Goal: Transaction & Acquisition: Purchase product/service

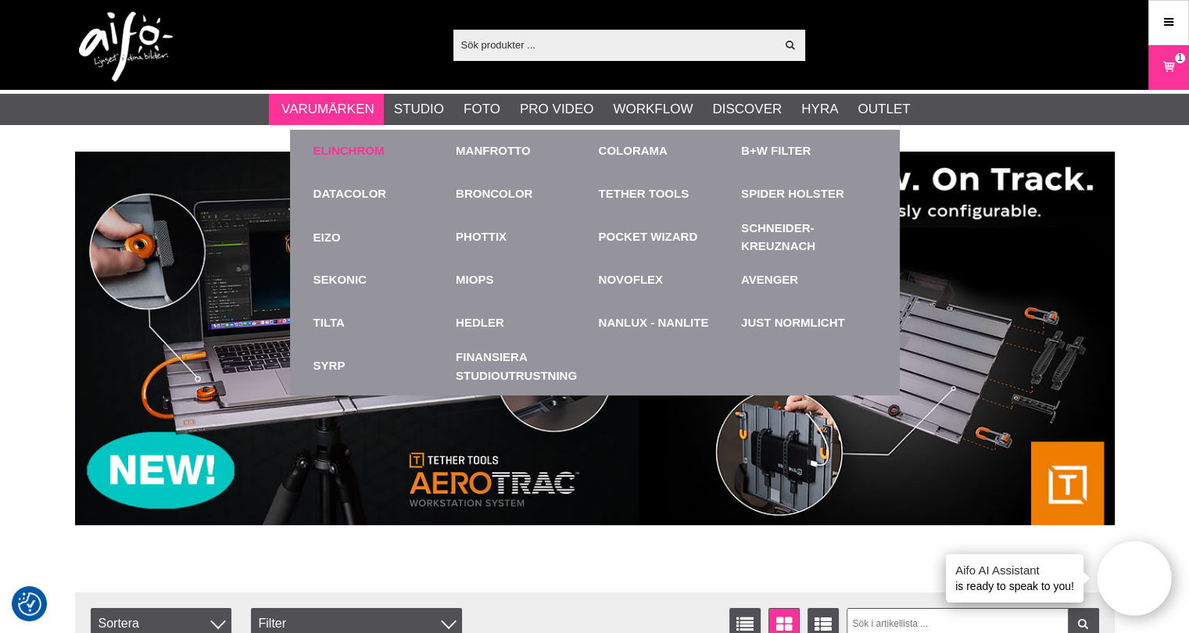
click at [350, 151] on link "Elinchrom" at bounding box center [349, 151] width 71 height 18
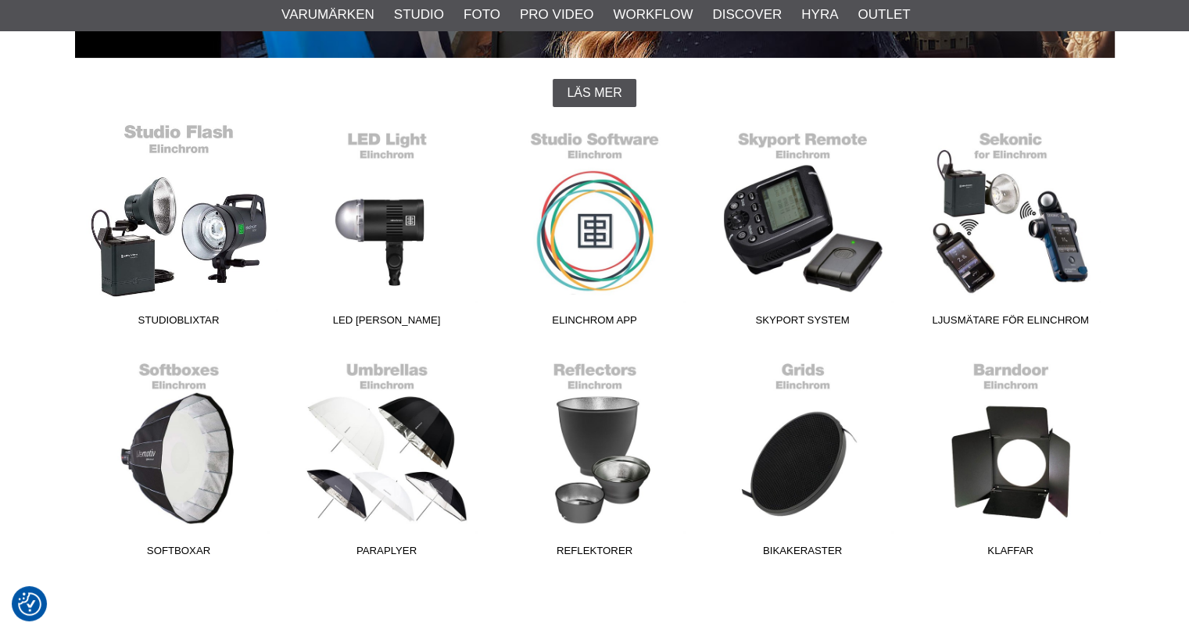
scroll to position [391, 0]
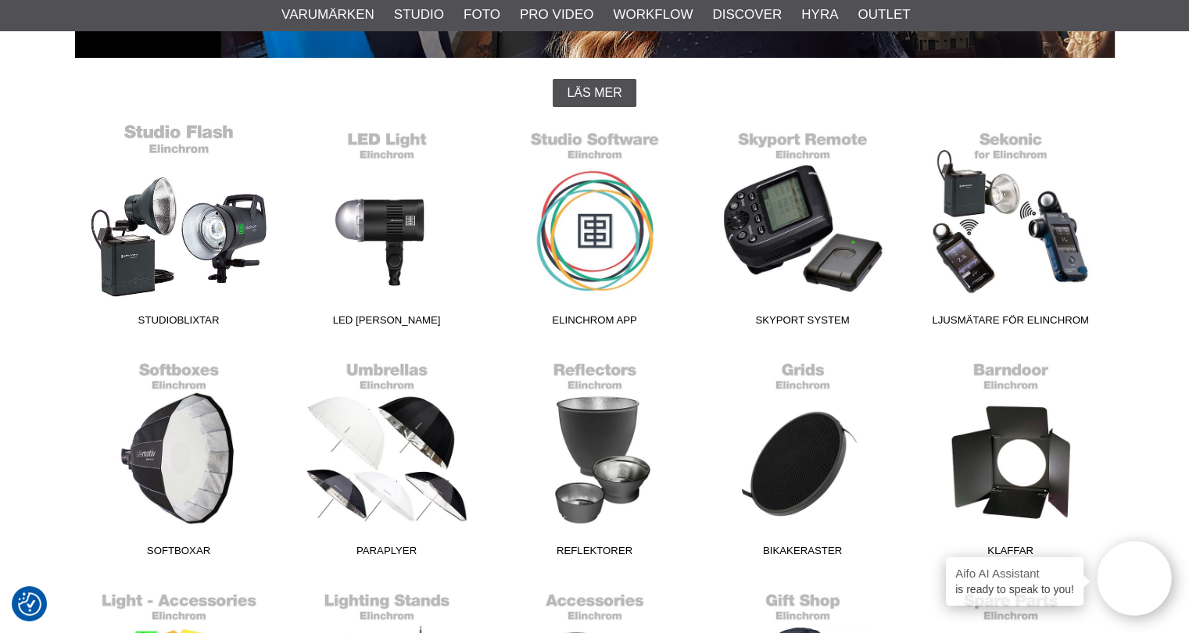
click at [203, 231] on link "Studioblixtar" at bounding box center [179, 228] width 208 height 211
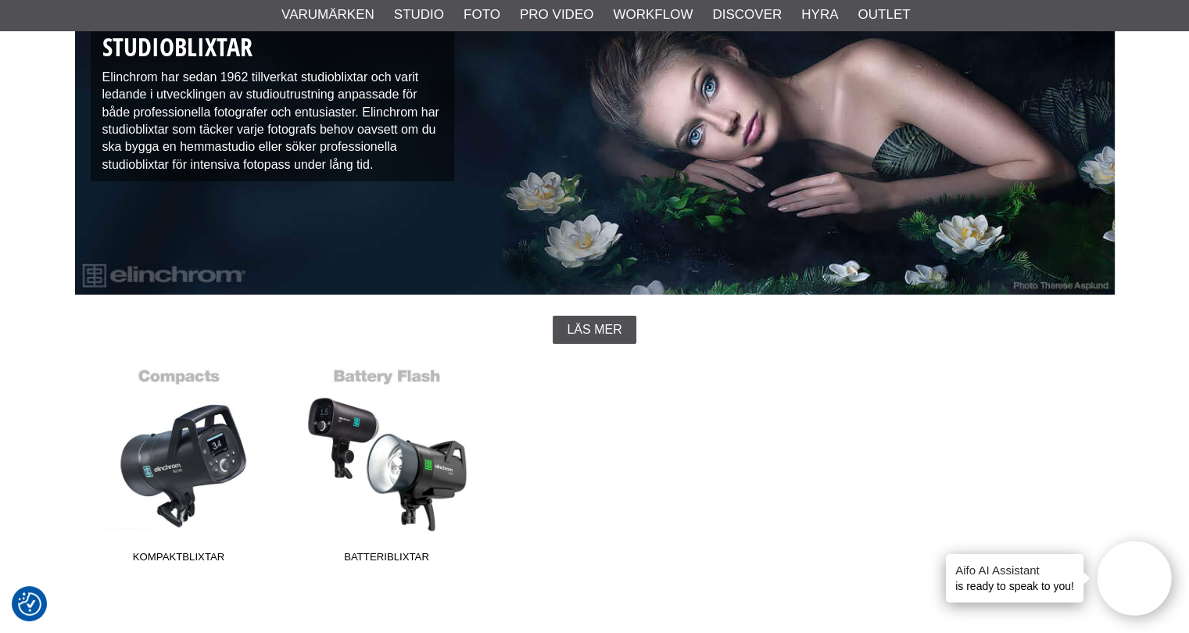
scroll to position [156, 0]
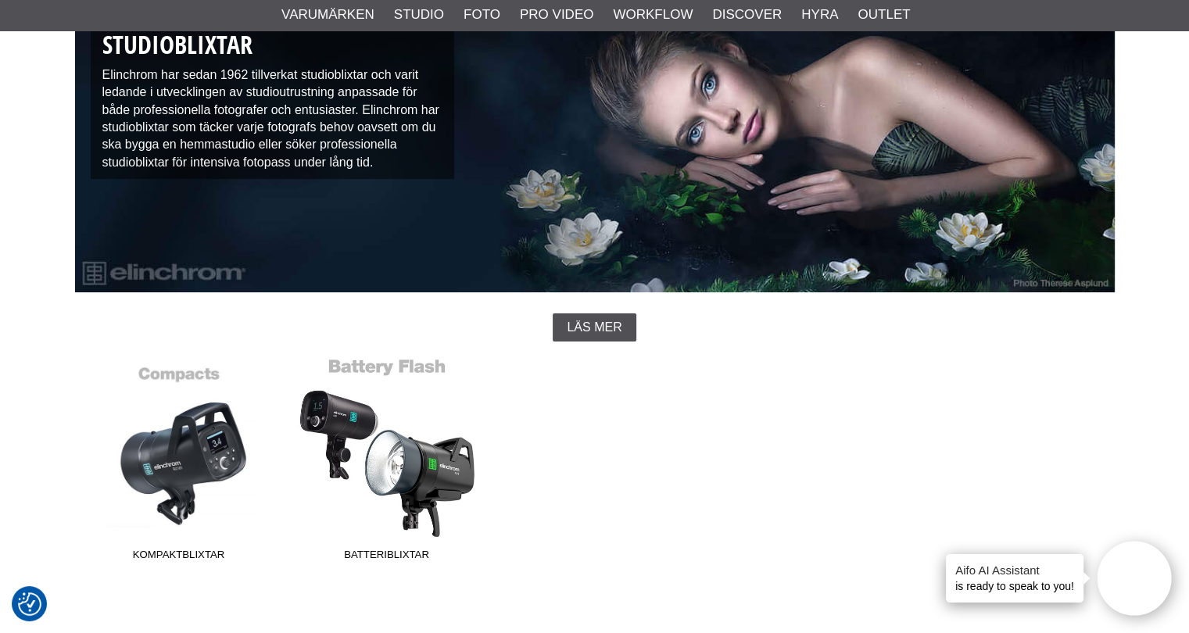
click at [404, 426] on link "Batteriblixtar" at bounding box center [387, 462] width 208 height 211
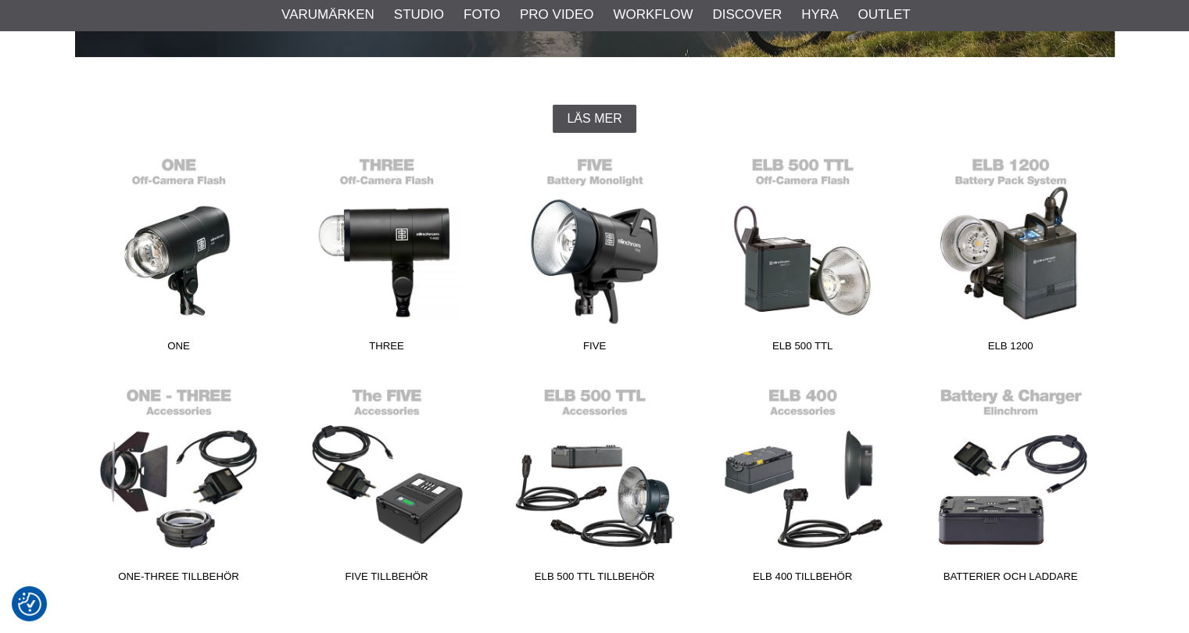
scroll to position [391, 0]
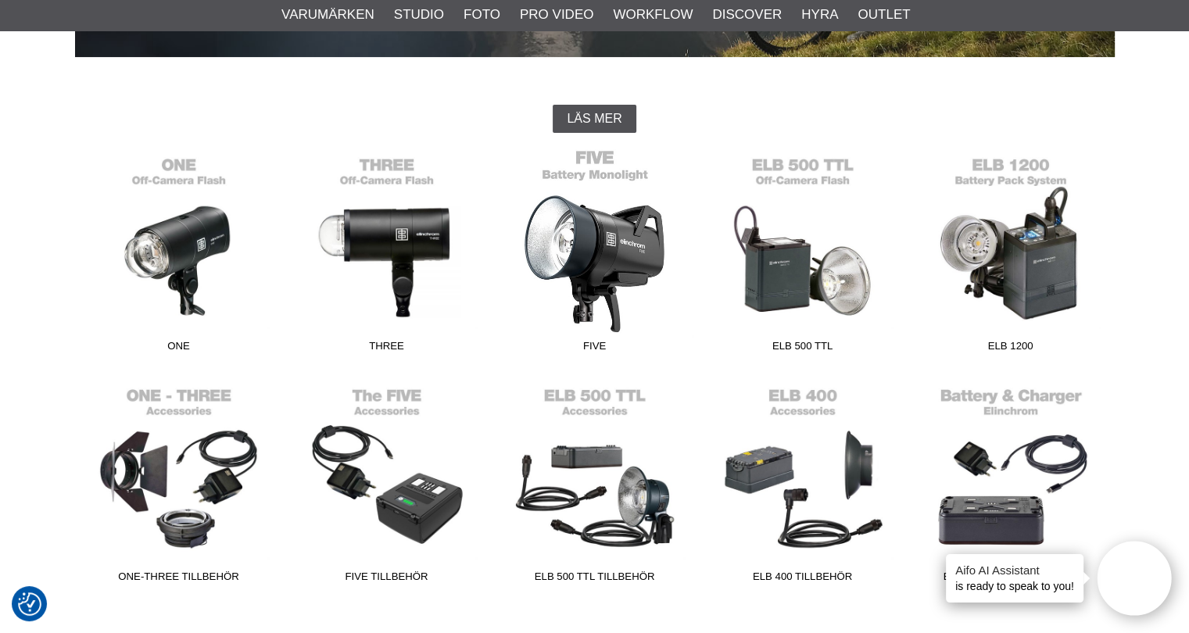
click at [585, 274] on link "FIVE" at bounding box center [595, 254] width 208 height 211
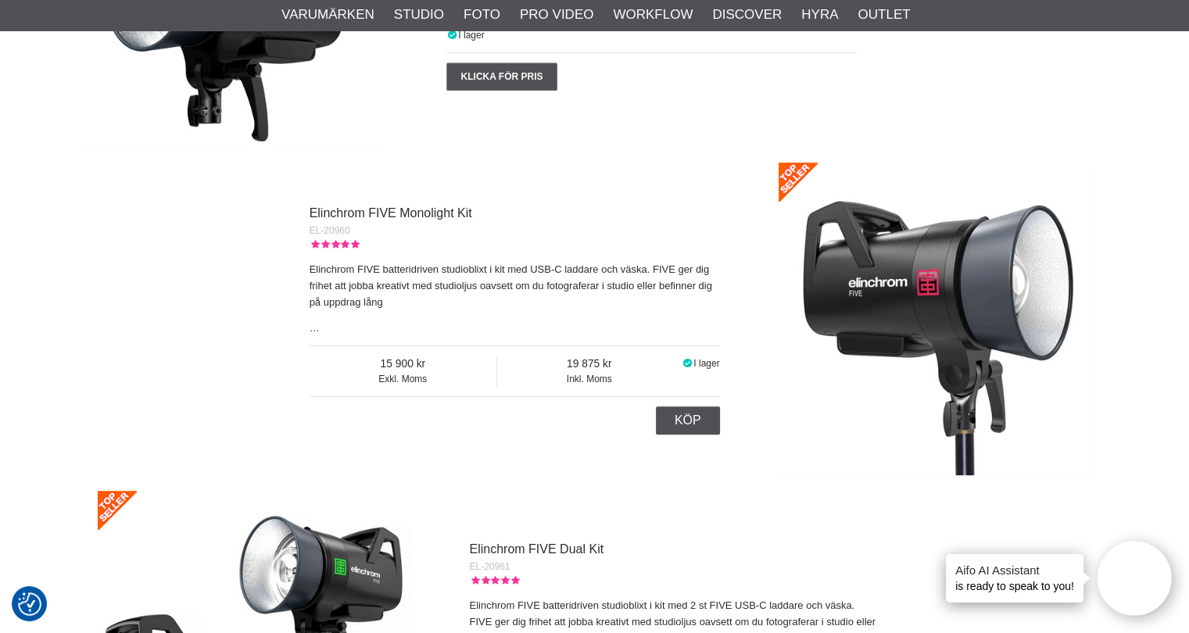
scroll to position [860, 0]
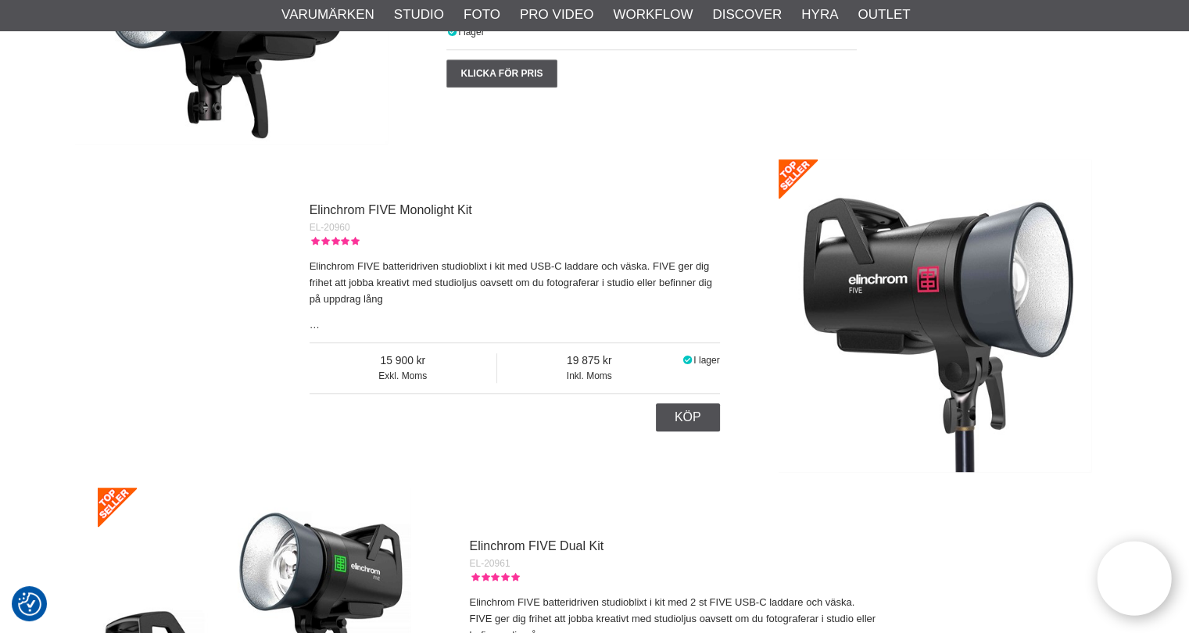
drag, startPoint x: 488, startPoint y: 508, endPoint x: 485, endPoint y: 501, distance: 8.4
click at [486, 506] on div "Elinchrom FIVE Dual Kit EL-20961 Elinchrom FIVE batteridriven studioblixt i kit…" at bounding box center [594, 644] width 993 height 313
click at [390, 207] on link "Elinchrom FIVE Monolight Kit" at bounding box center [391, 209] width 163 height 13
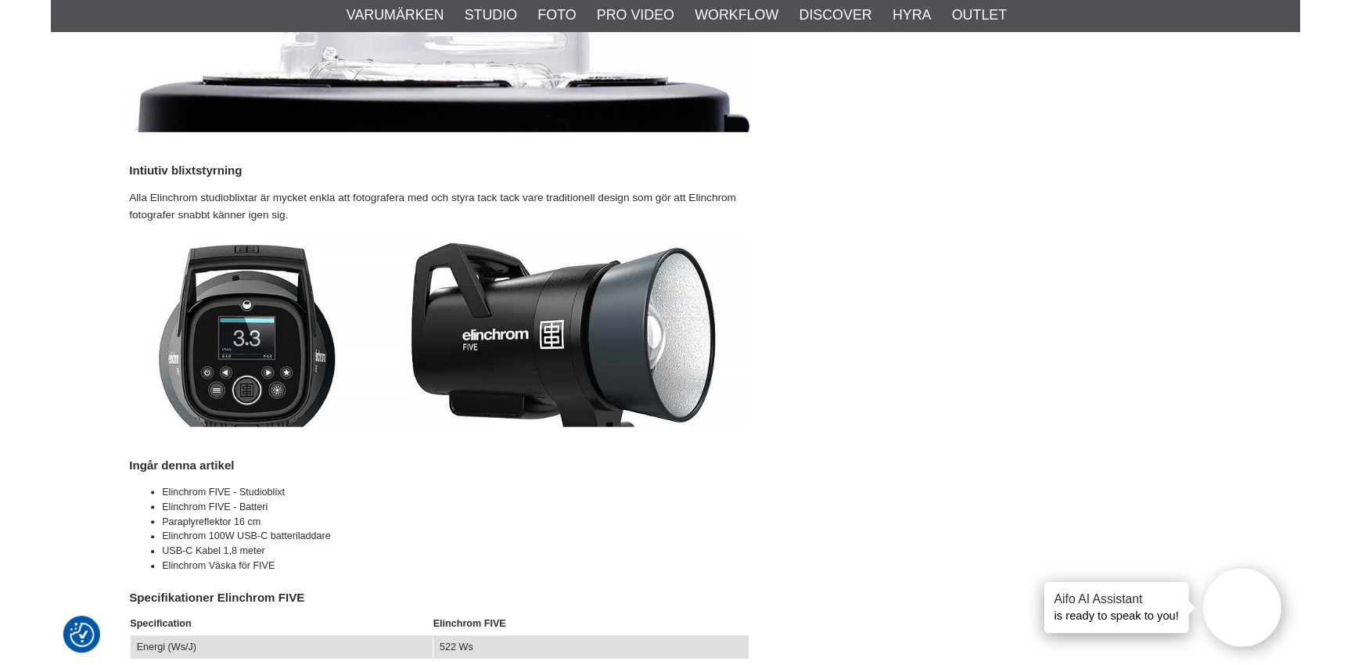
scroll to position [3441, 0]
